Goal: Task Accomplishment & Management: Use online tool/utility

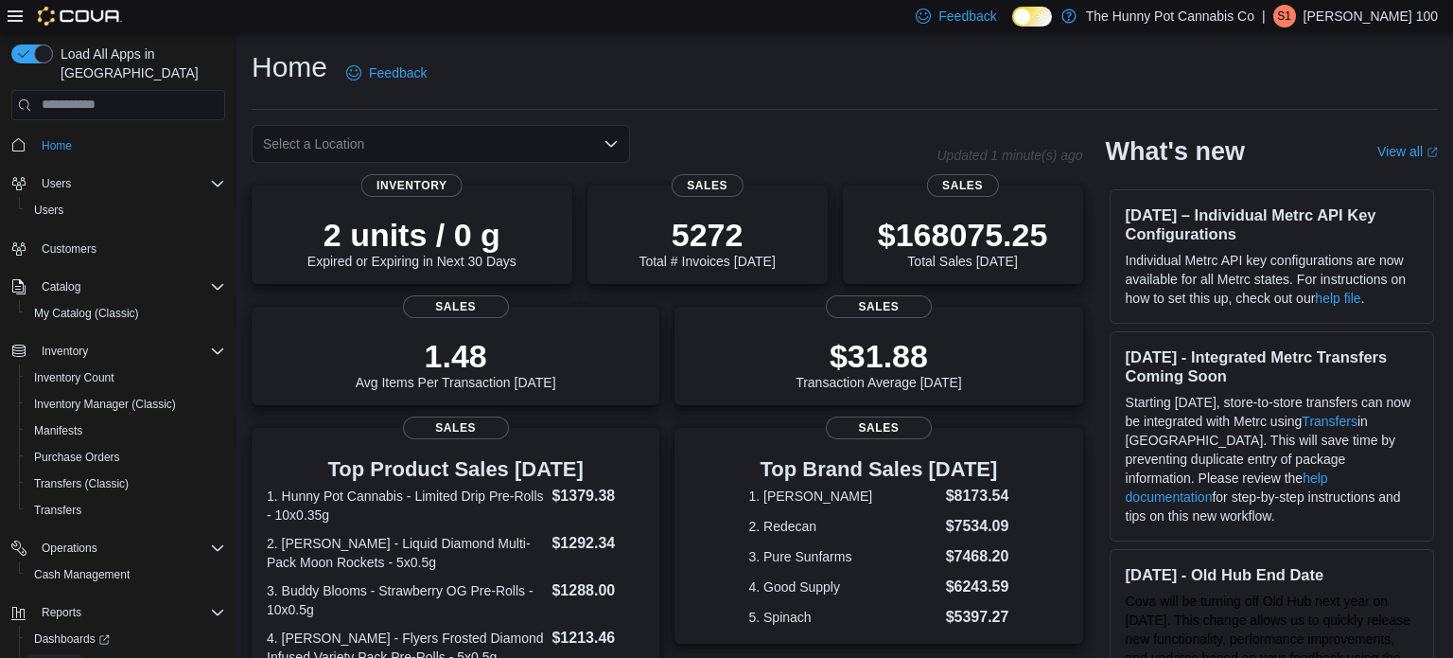
click at [54, 657] on span "Reports" at bounding box center [54, 665] width 40 height 15
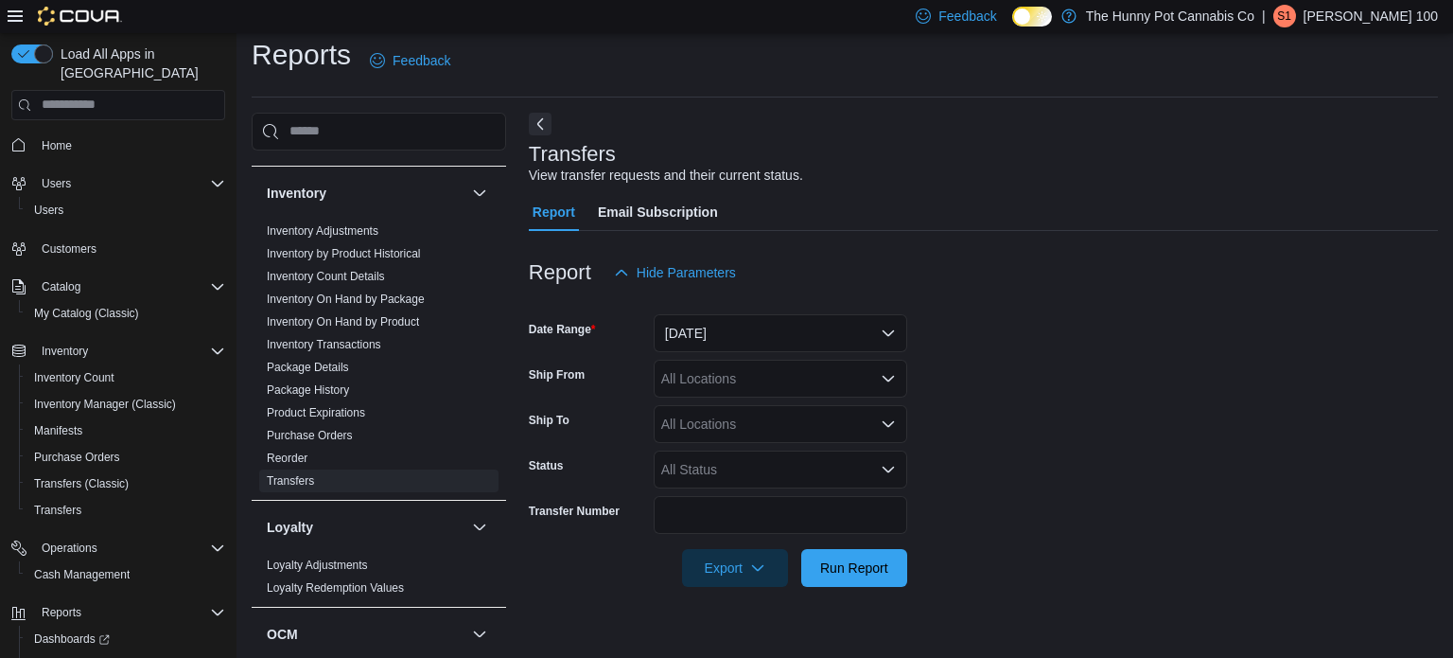
scroll to position [298, 0]
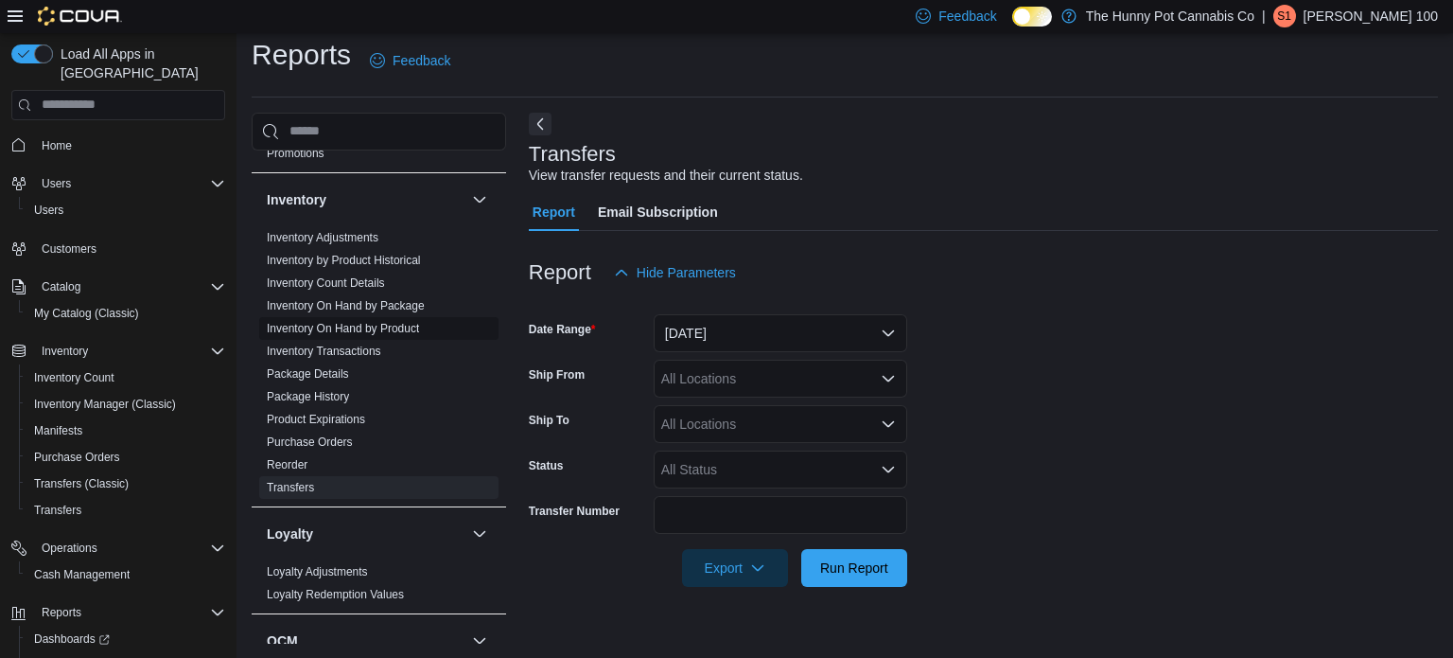
click at [378, 325] on link "Inventory On Hand by Product" at bounding box center [343, 328] width 152 height 13
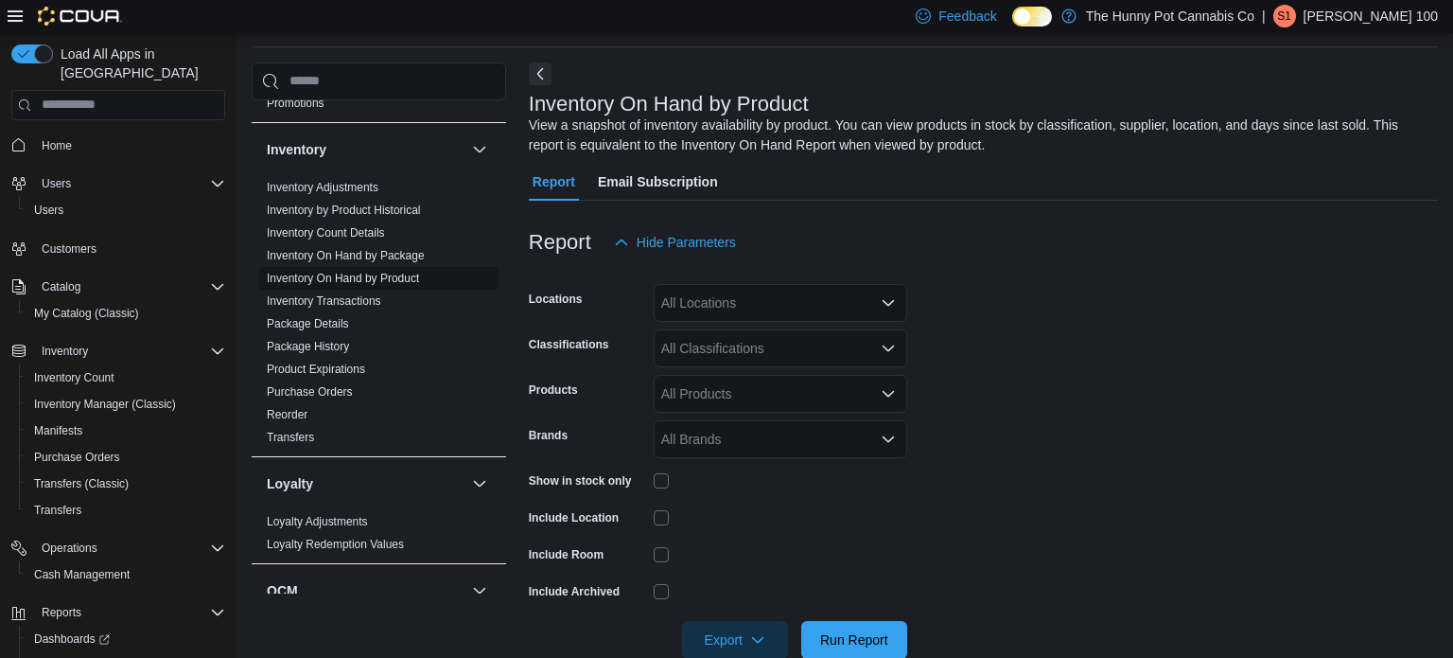
scroll to position [63, 0]
click at [755, 314] on div "All Locations" at bounding box center [781, 302] width 254 height 38
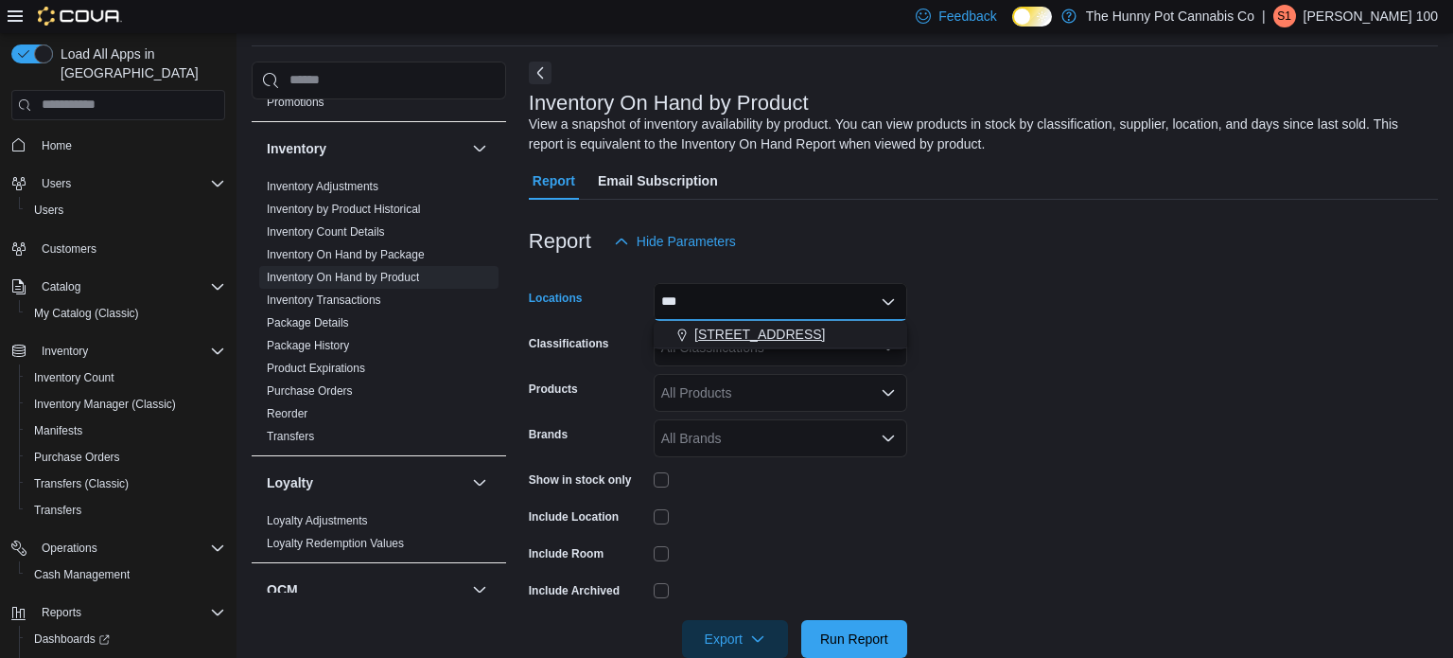
type input "***"
click at [769, 328] on span "[STREET_ADDRESS]" at bounding box center [759, 334] width 131 height 19
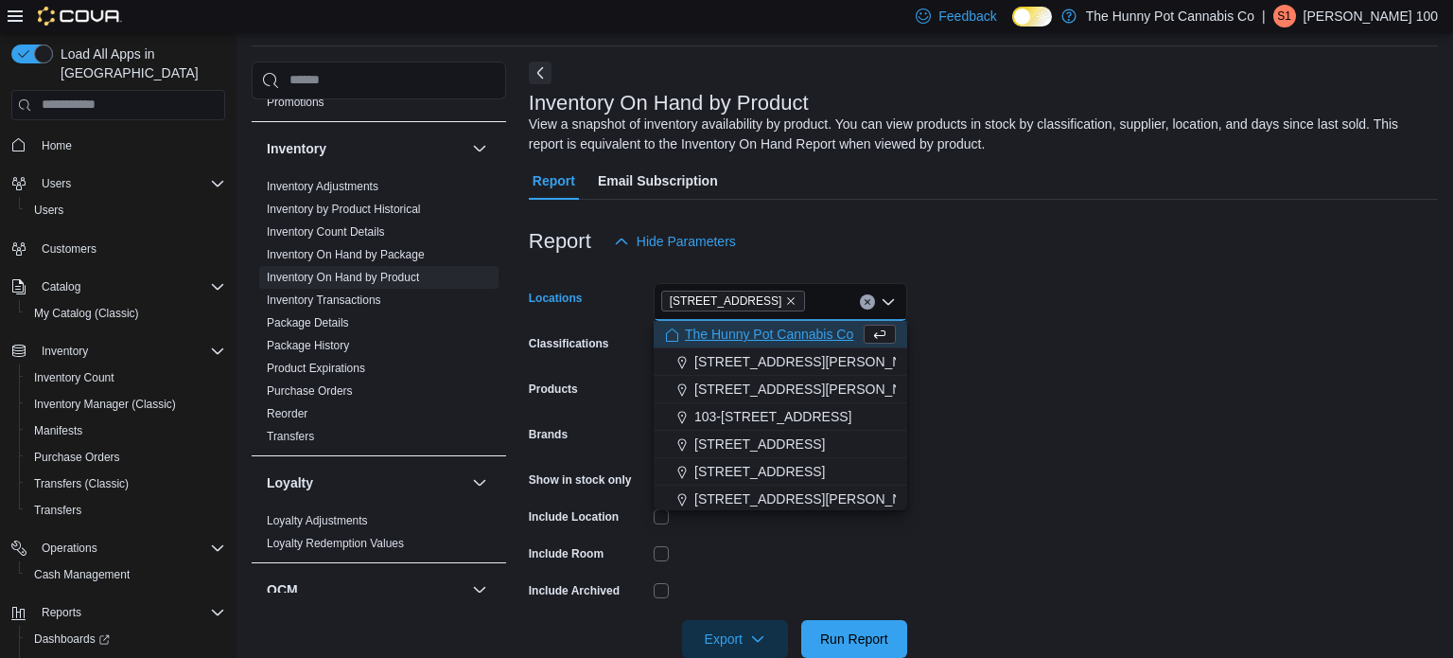
click at [1006, 331] on form "Locations [STREET_ADDRESS] Selected. [STREET_ADDRESS] Press Backspace to delete…" at bounding box center [983, 458] width 909 height 397
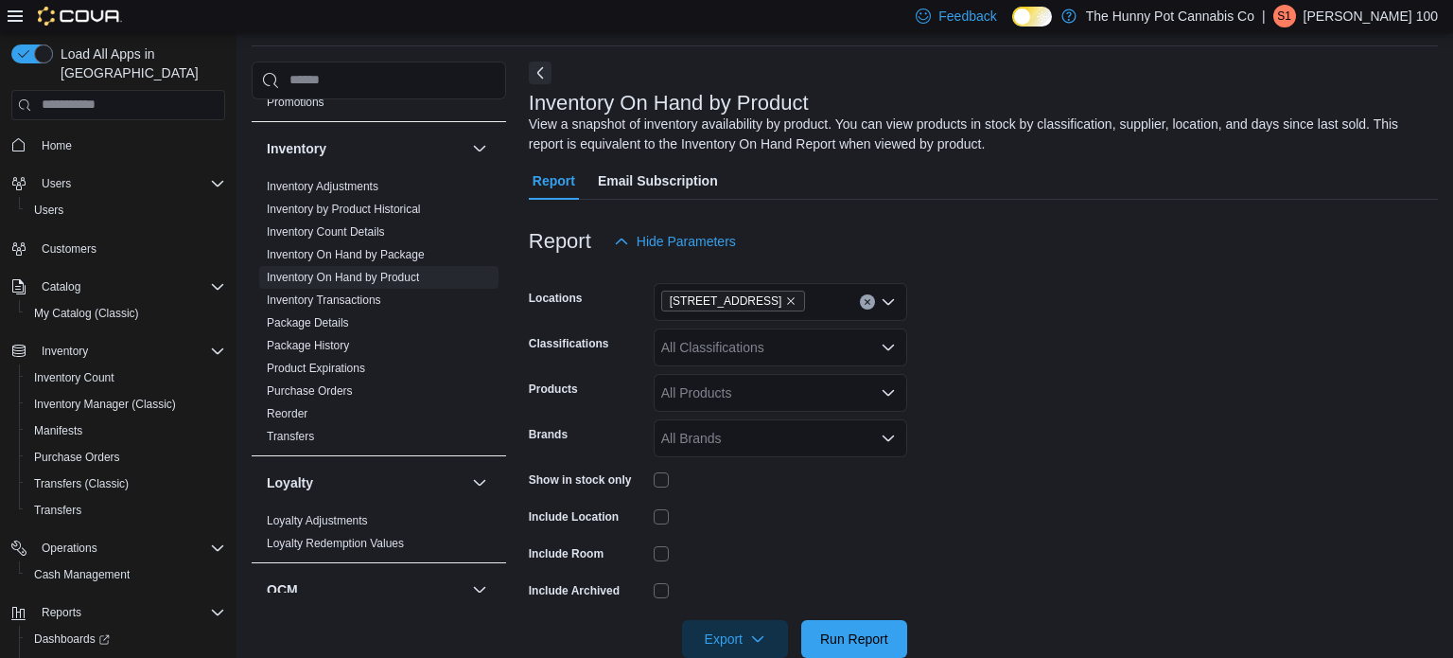
click at [672, 479] on div at bounding box center [781, 479] width 254 height 15
click at [848, 628] on span "Run Report" at bounding box center [854, 637] width 68 height 19
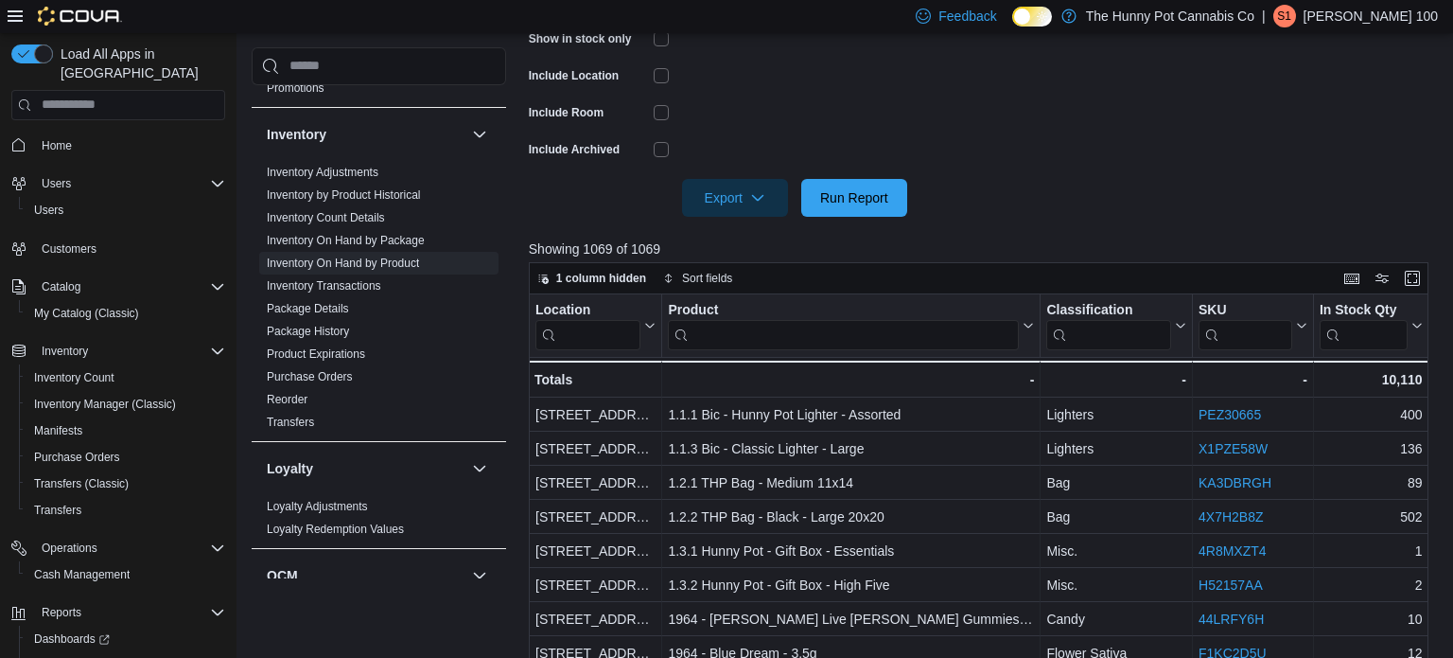
scroll to position [505, 0]
click at [764, 202] on span "Export" at bounding box center [735, 196] width 83 height 38
click at [753, 228] on span "Export to Excel" at bounding box center [737, 234] width 85 height 15
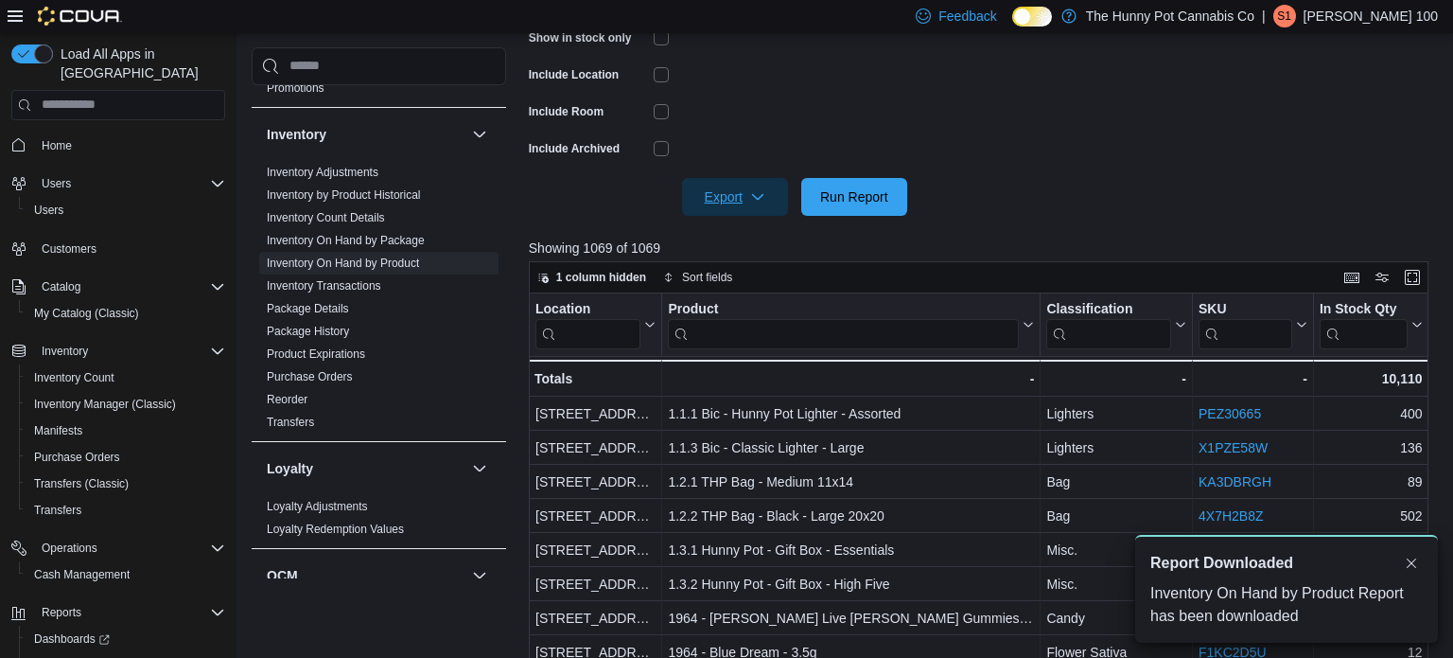
scroll to position [0, 0]
